Goal: Transaction & Acquisition: Purchase product/service

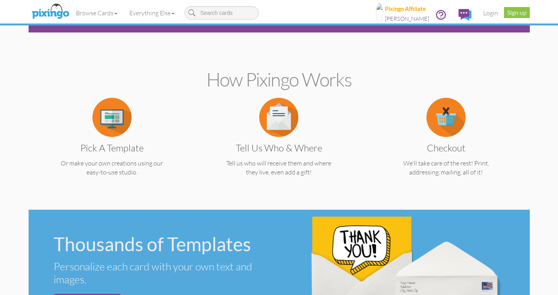
scroll to position [141, 0]
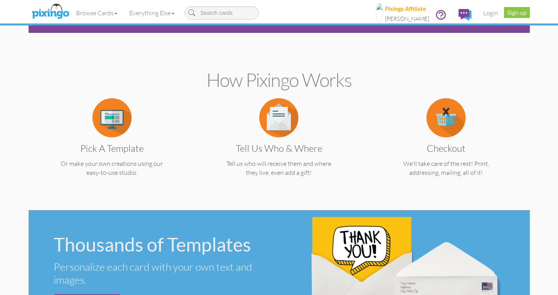
click at [110, 138] on div "Pick a Template Or make your own creations using our easy-to-use studio." at bounding box center [112, 137] width 156 height 79
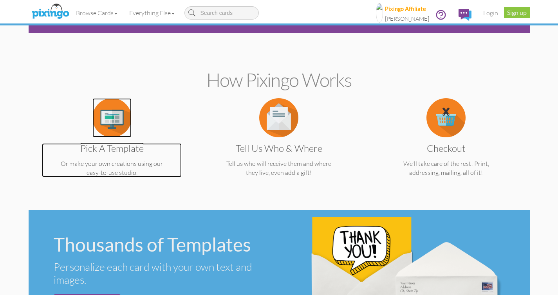
click at [118, 152] on h3 "Pick a Template" at bounding box center [112, 148] width 128 height 10
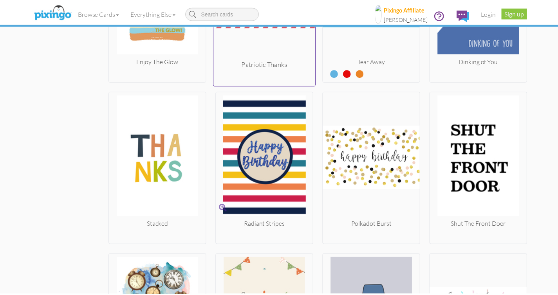
scroll to position [1235, 0]
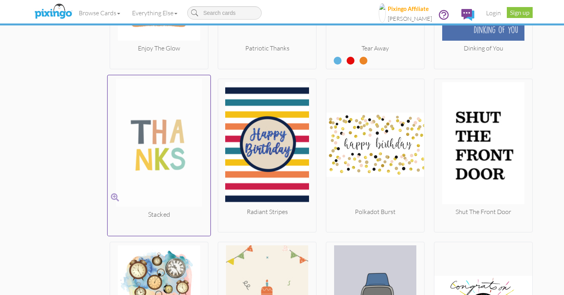
click at [179, 184] on img at bounding box center [159, 144] width 103 height 132
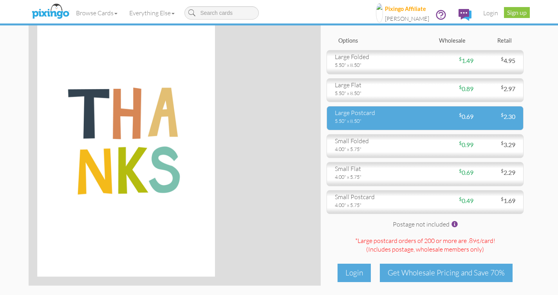
scroll to position [38, 0]
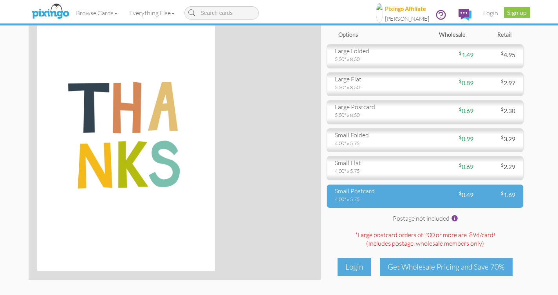
click at [390, 197] on div "4.00" x 5.75"" at bounding box center [377, 199] width 85 height 7
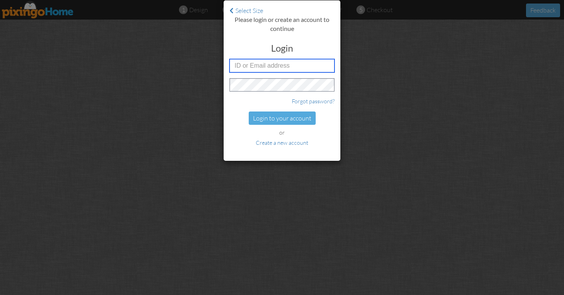
click at [285, 65] on input "text" at bounding box center [282, 65] width 105 height 13
click at [232, 129] on div "or" at bounding box center [282, 133] width 105 height 8
click at [159, 40] on div "Select Size Please login or create an account to continue Login Forgot password…" at bounding box center [282, 147] width 564 height 295
click at [25, 9] on div "Select Size Please login or create an account to continue Login Forgot password…" at bounding box center [282, 147] width 564 height 295
click at [182, 130] on div "Select Size Please login or create an account to continue Login Forgot password…" at bounding box center [282, 147] width 564 height 295
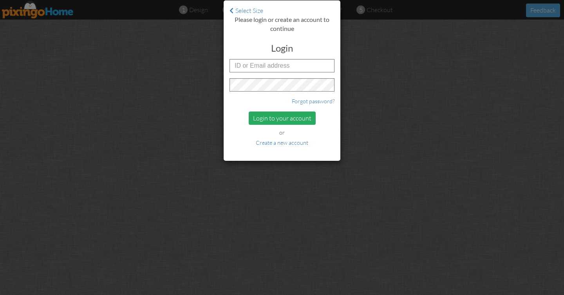
click at [270, 117] on div "Login to your account" at bounding box center [282, 119] width 67 height 14
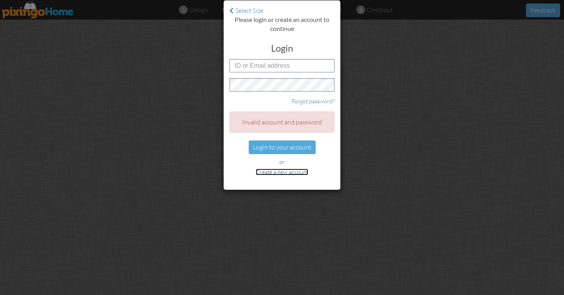
click at [267, 170] on link "Create a new account" at bounding box center [282, 172] width 53 height 7
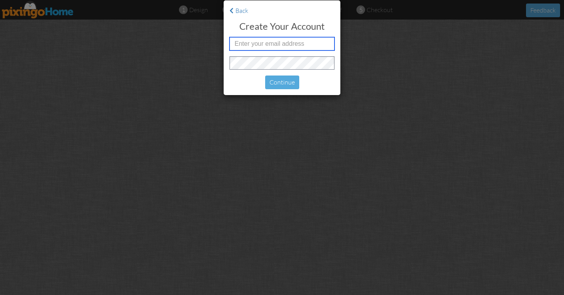
click at [278, 42] on input "text" at bounding box center [282, 43] width 105 height 13
type input "[PERSON_NAME][EMAIL_ADDRESS][PERSON_NAME][DOMAIN_NAME]"
click at [235, 5] on "Back Create your account [PERSON_NAME][EMAIL_ADDRESS][PERSON_NAME][DOMAIN_NAME]…" at bounding box center [282, 47] width 117 height 95
click at [236, 5] on "Back Create your account [PERSON_NAME][EMAIL_ADDRESS][PERSON_NAME][DOMAIN_NAME]…" at bounding box center [282, 47] width 117 height 95
